Goal: Task Accomplishment & Management: Manage account settings

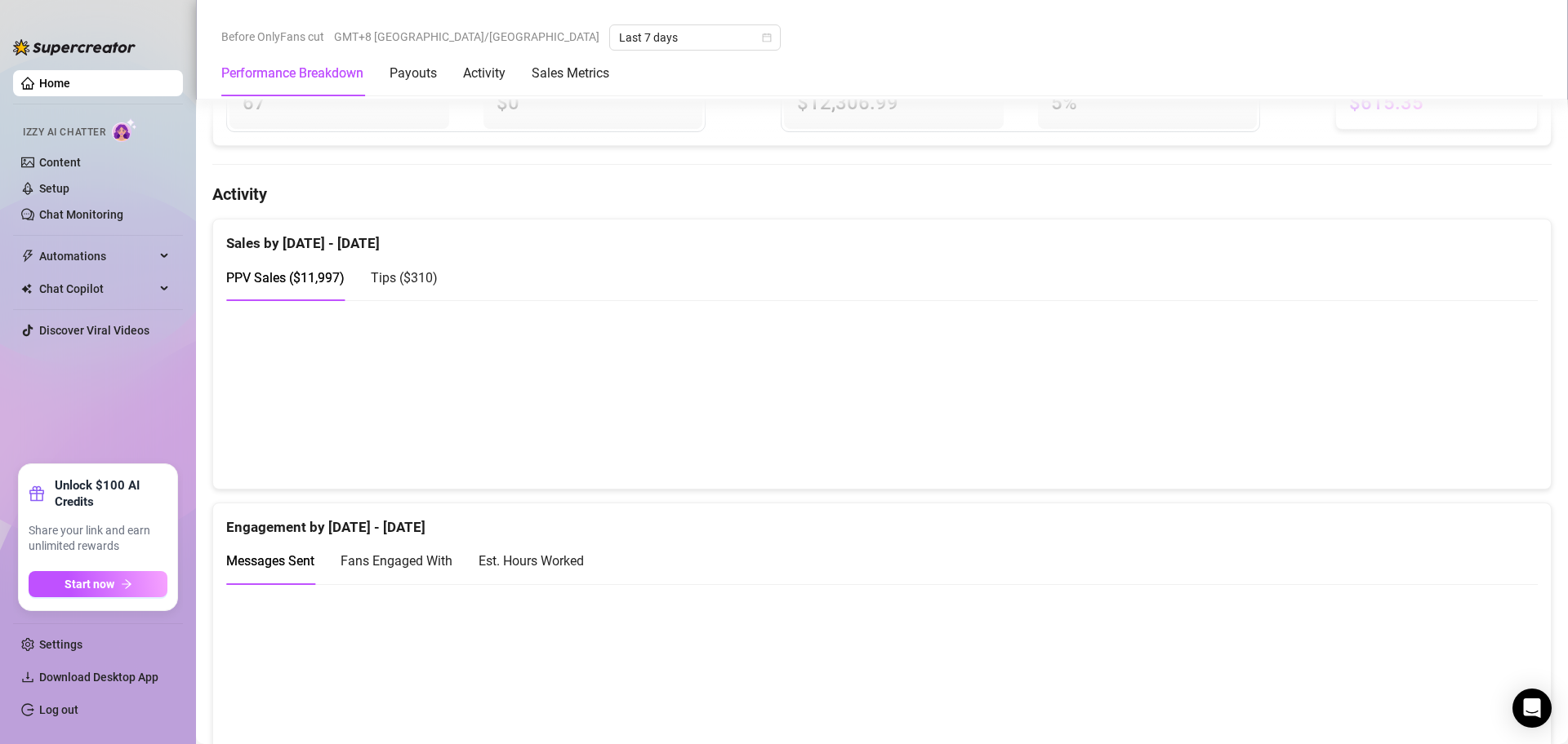
scroll to position [706, 0]
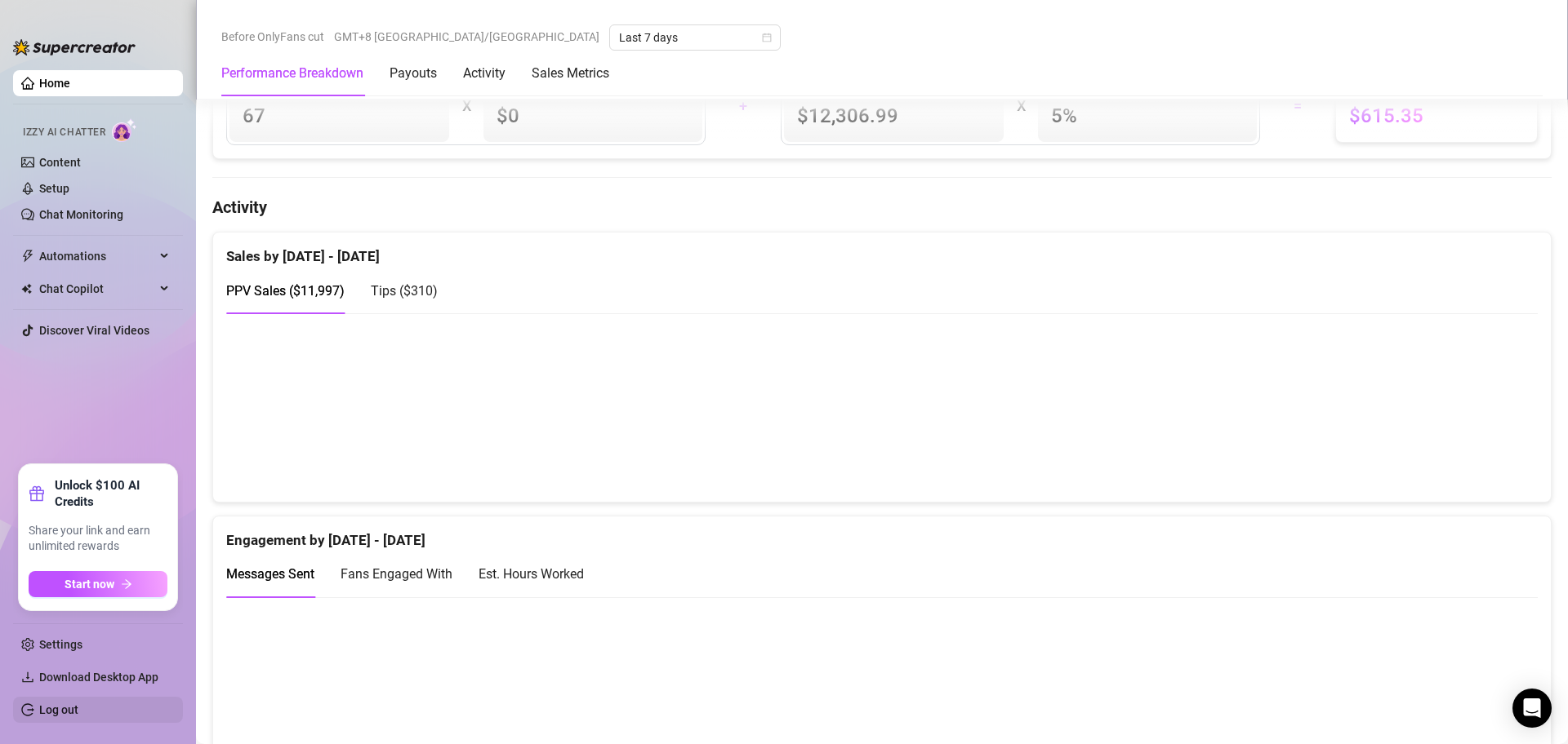
click at [78, 711] on link "Log out" at bounding box center [59, 711] width 39 height 13
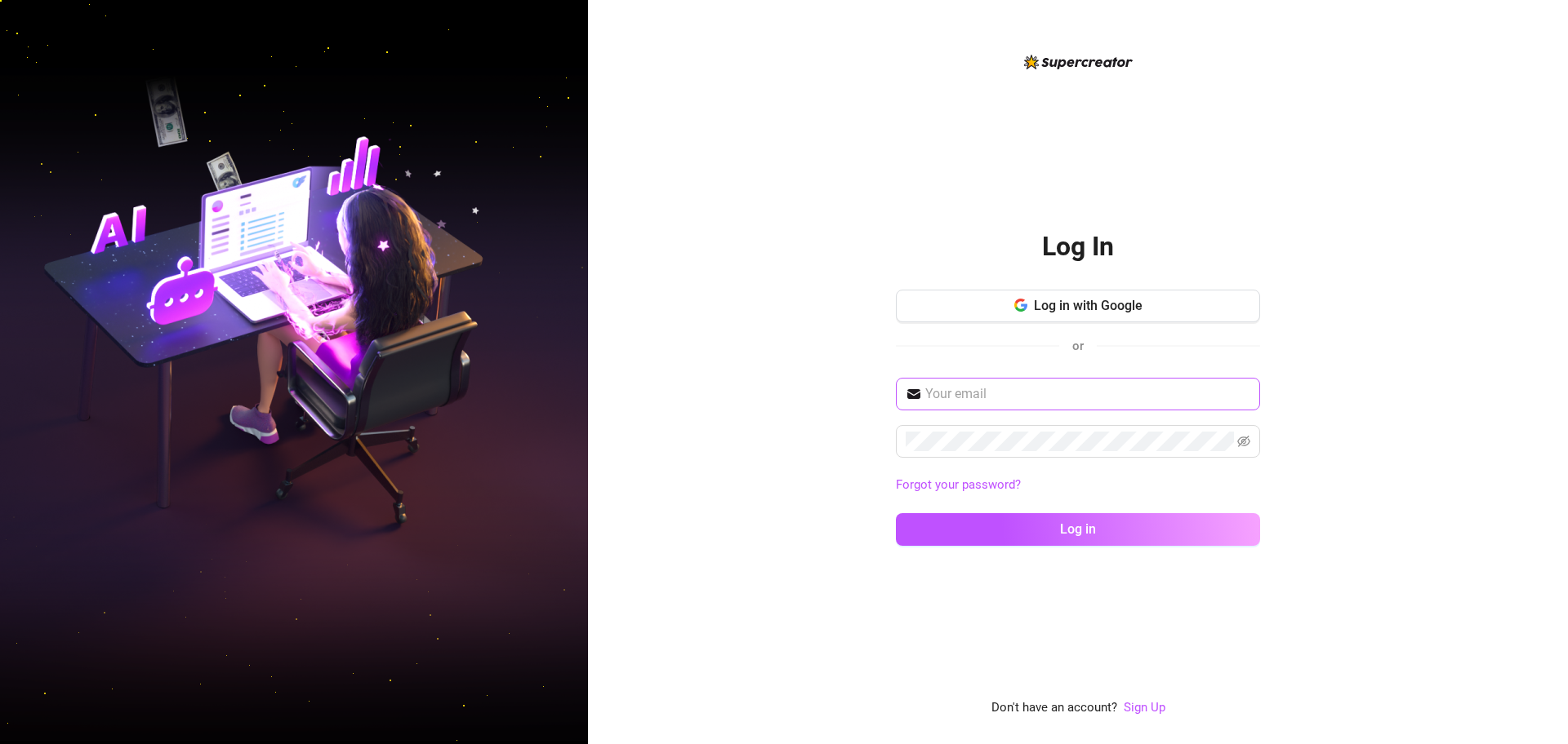
click at [1087, 383] on span at bounding box center [1078, 394] width 364 height 33
click at [1061, 392] on input "text" at bounding box center [1088, 394] width 325 height 20
type input "mattrix.vallejo@gmail.com"
click at [896, 514] on button "Log in" at bounding box center [1078, 529] width 364 height 33
